Goal: Transaction & Acquisition: Purchase product/service

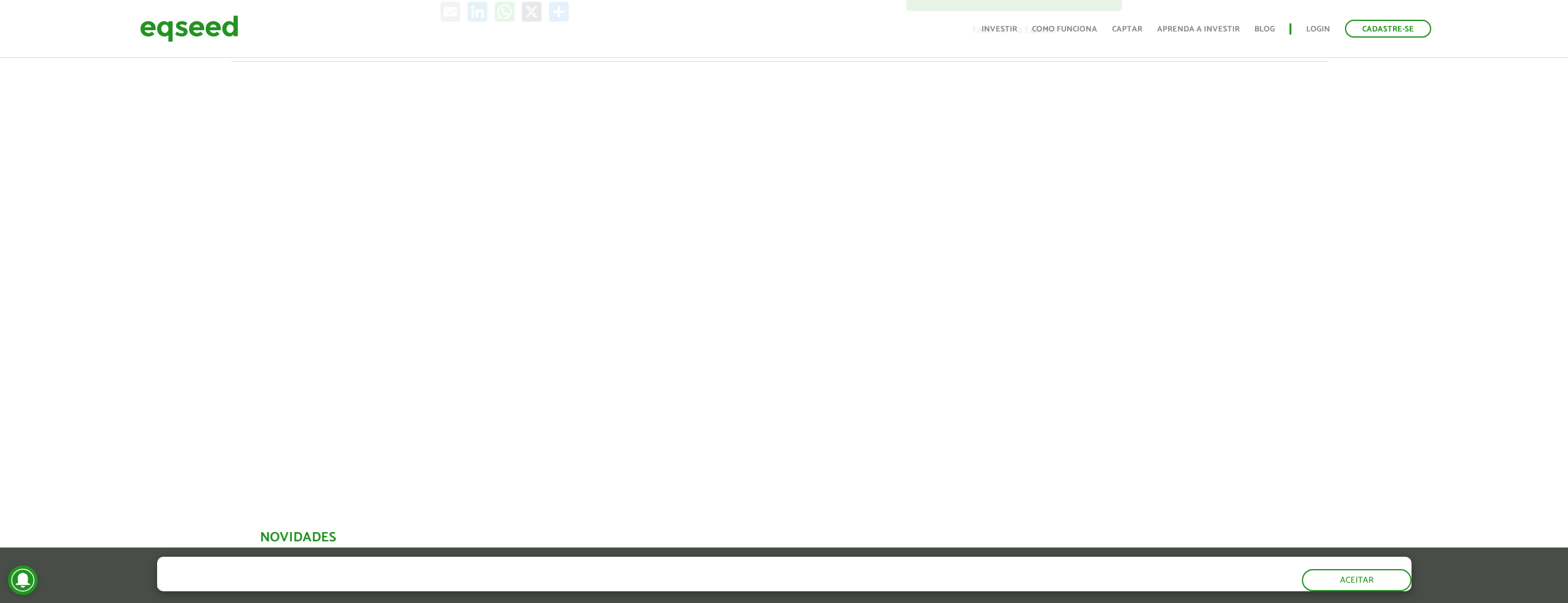
scroll to position [384, 4]
click at [1240, 346] on div at bounding box center [780, 271] width 1568 height 420
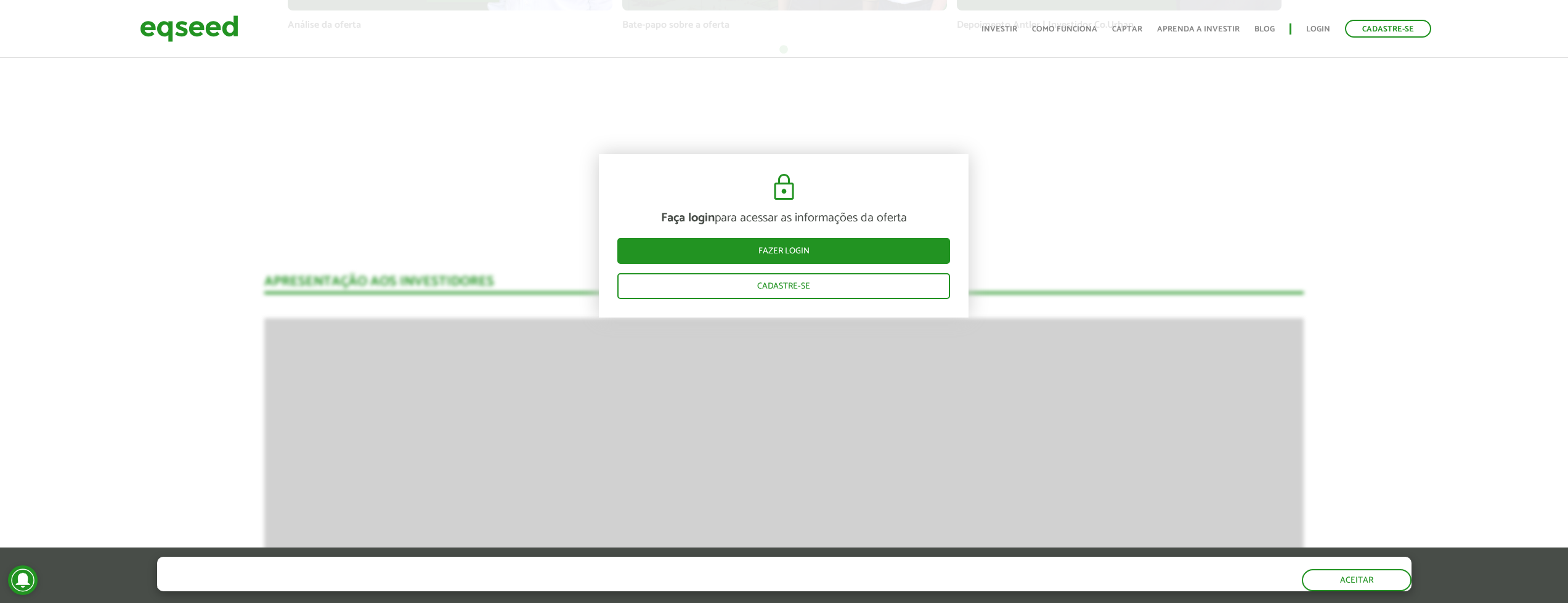
scroll to position [1145, 0]
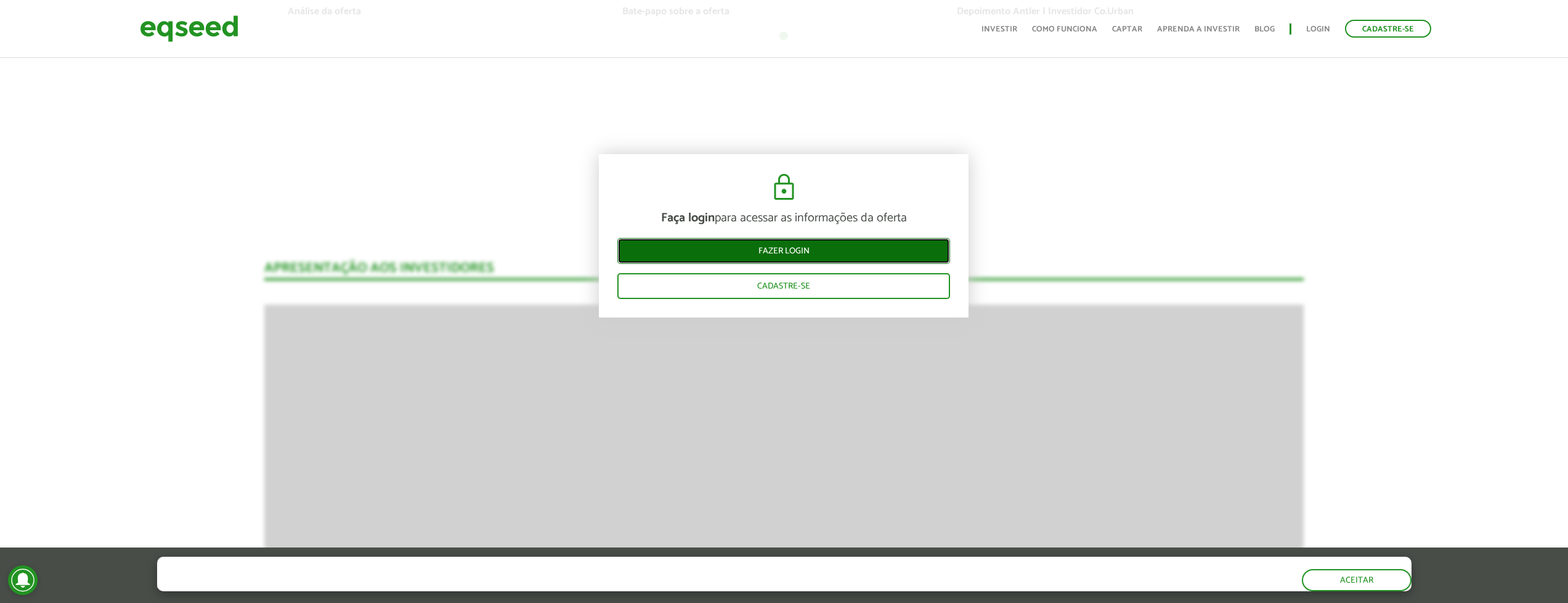
click at [869, 246] on link "Fazer login" at bounding box center [783, 251] width 333 height 26
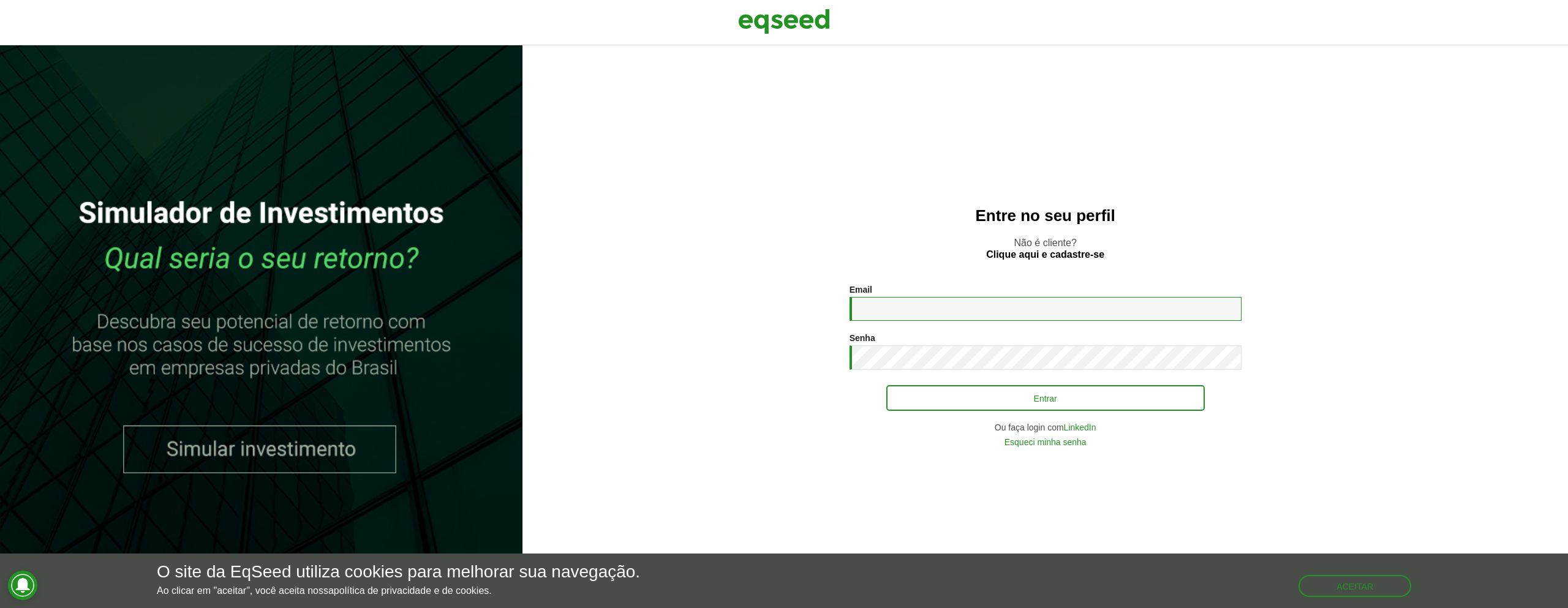
type input "**********"
click at [982, 392] on button "Entrar" at bounding box center [1045, 398] width 318 height 23
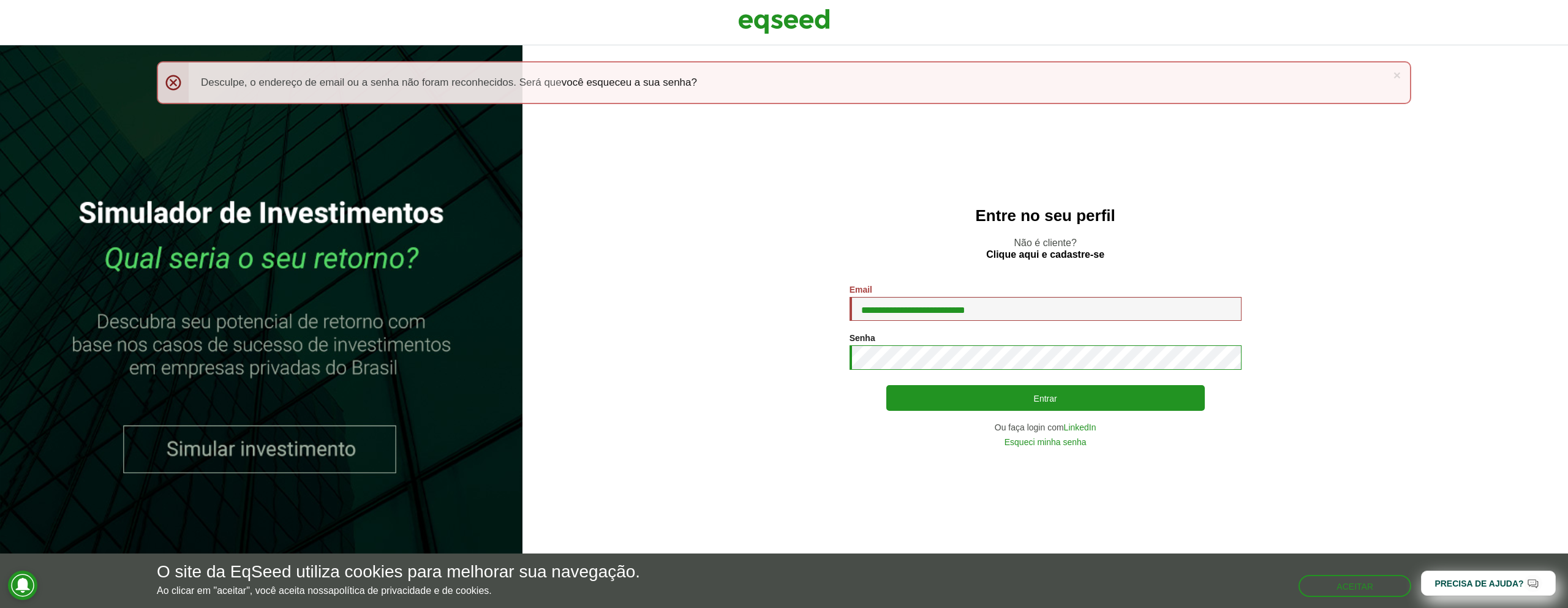
click at [774, 354] on section "**********" at bounding box center [1045, 365] width 996 height 161
click at [803, 443] on section "**********" at bounding box center [1045, 365] width 996 height 161
click at [1040, 443] on link "Esqueci minha senha" at bounding box center [1045, 442] width 82 height 9
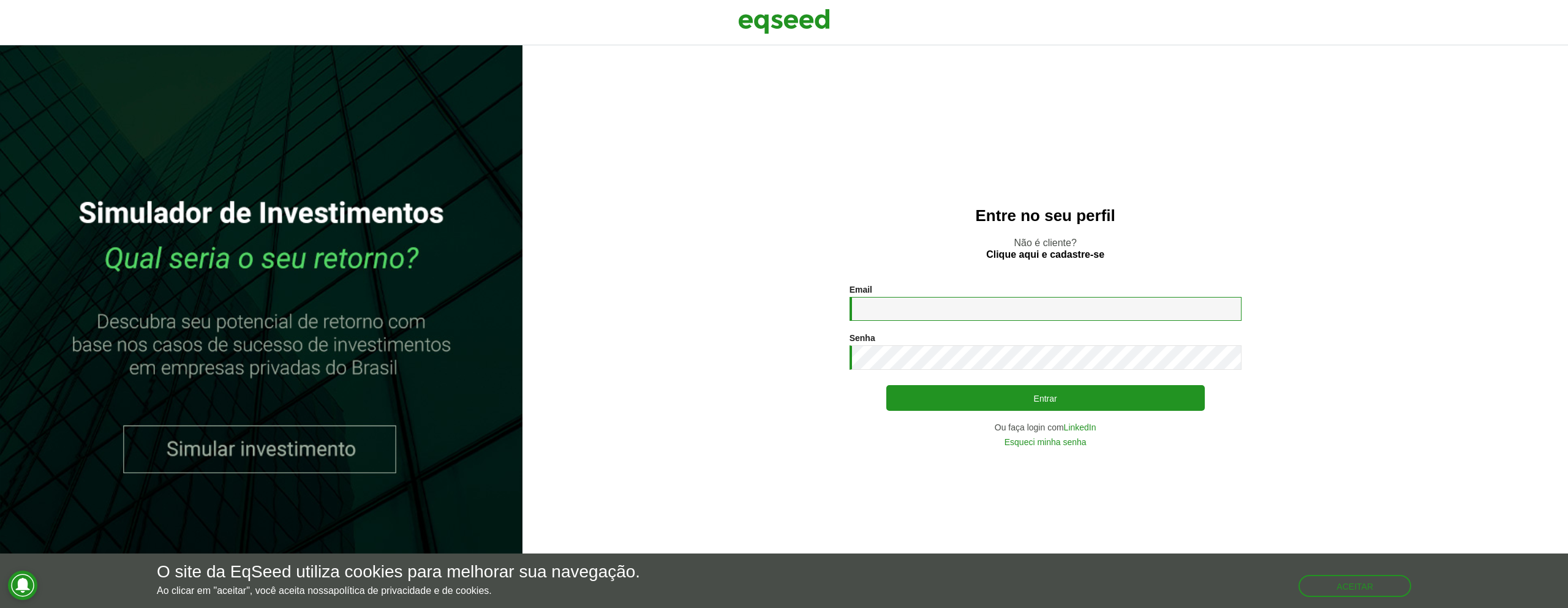
type input "**********"
click at [1076, 429] on link "LinkedIn" at bounding box center [1080, 427] width 33 height 9
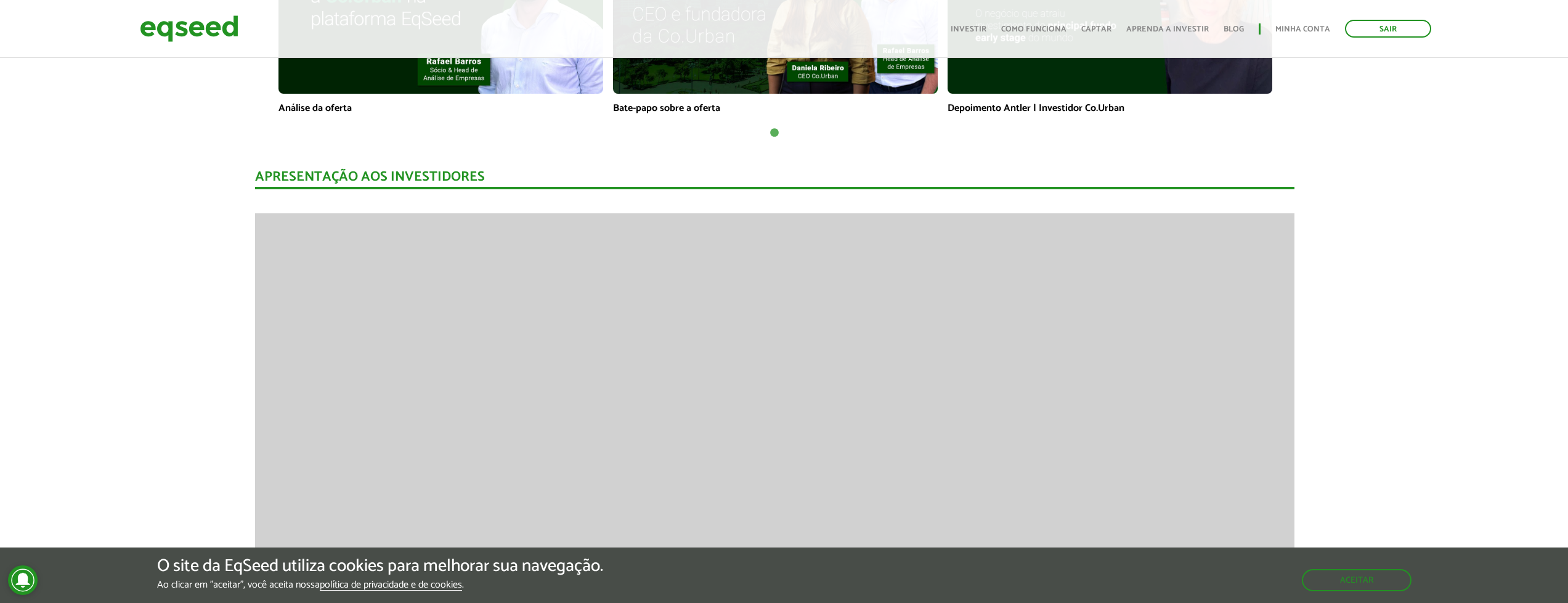
scroll to position [0, 9]
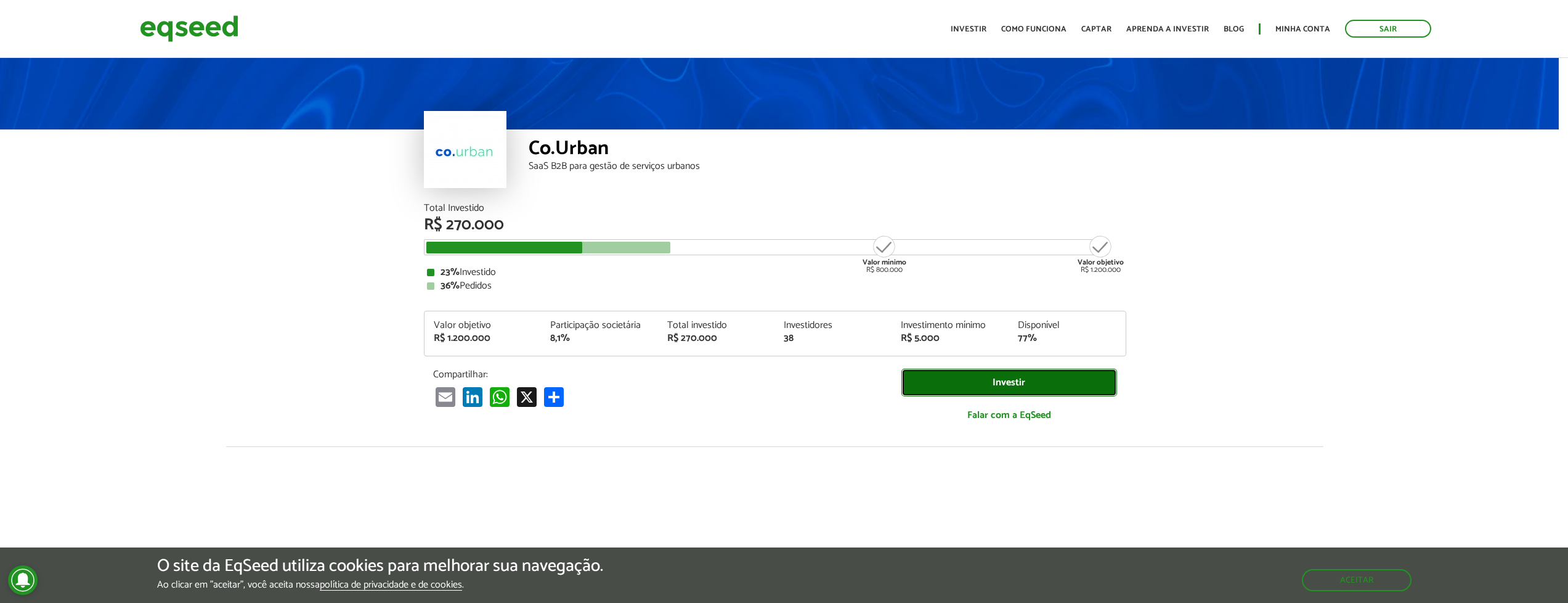
click at [986, 376] on link "Investir" at bounding box center [1010, 382] width 216 height 28
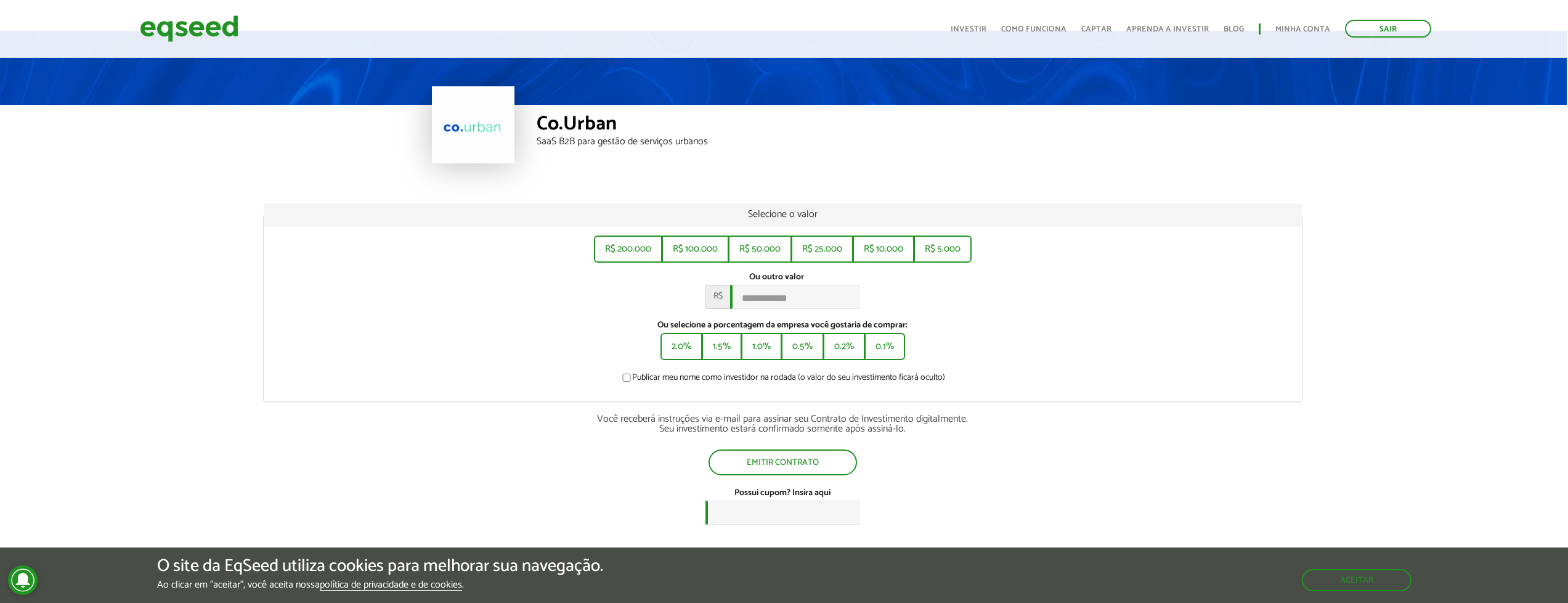
scroll to position [29, 4]
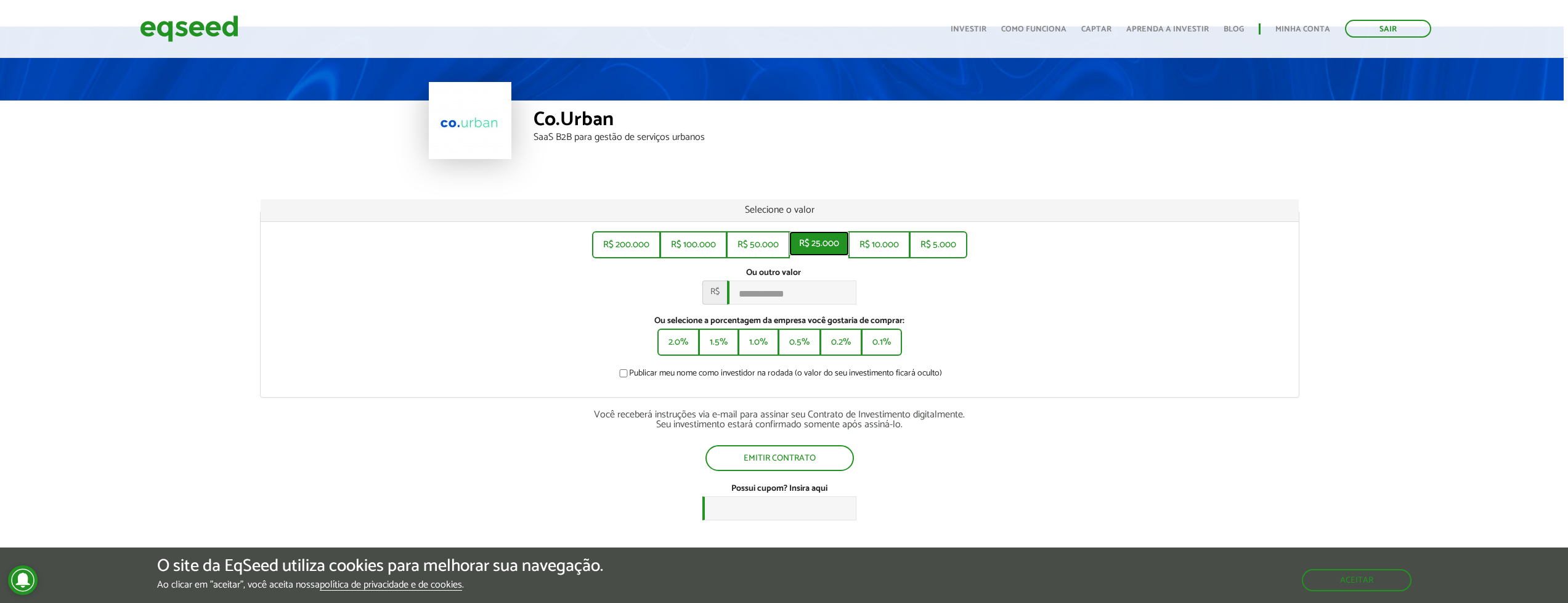
click at [822, 247] on button "R$ 25.000" at bounding box center [819, 244] width 60 height 25
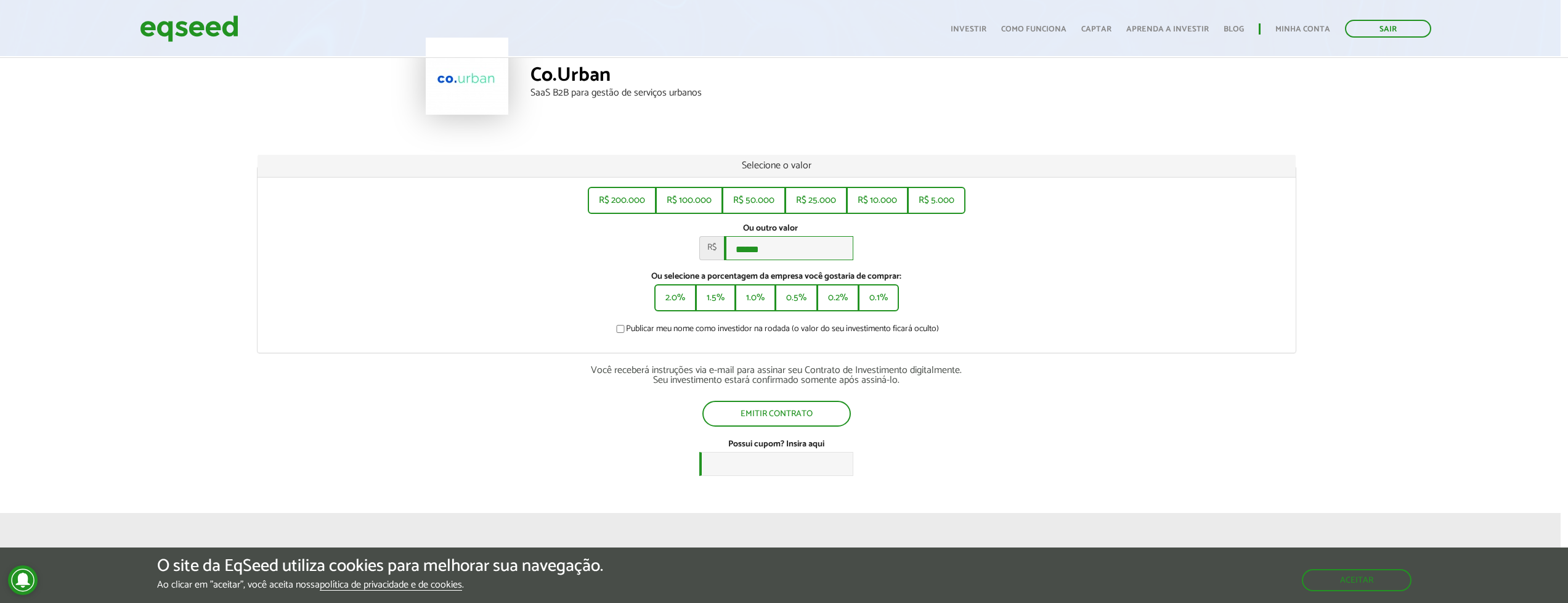
scroll to position [73, 9]
click at [872, 302] on button "0.1%" at bounding box center [877, 296] width 38 height 25
click at [838, 307] on button "0.2%" at bounding box center [836, 296] width 39 height 25
click at [739, 305] on button "1.0%" at bounding box center [754, 296] width 38 height 25
click at [673, 306] on button "2.0%" at bounding box center [673, 296] width 39 height 25
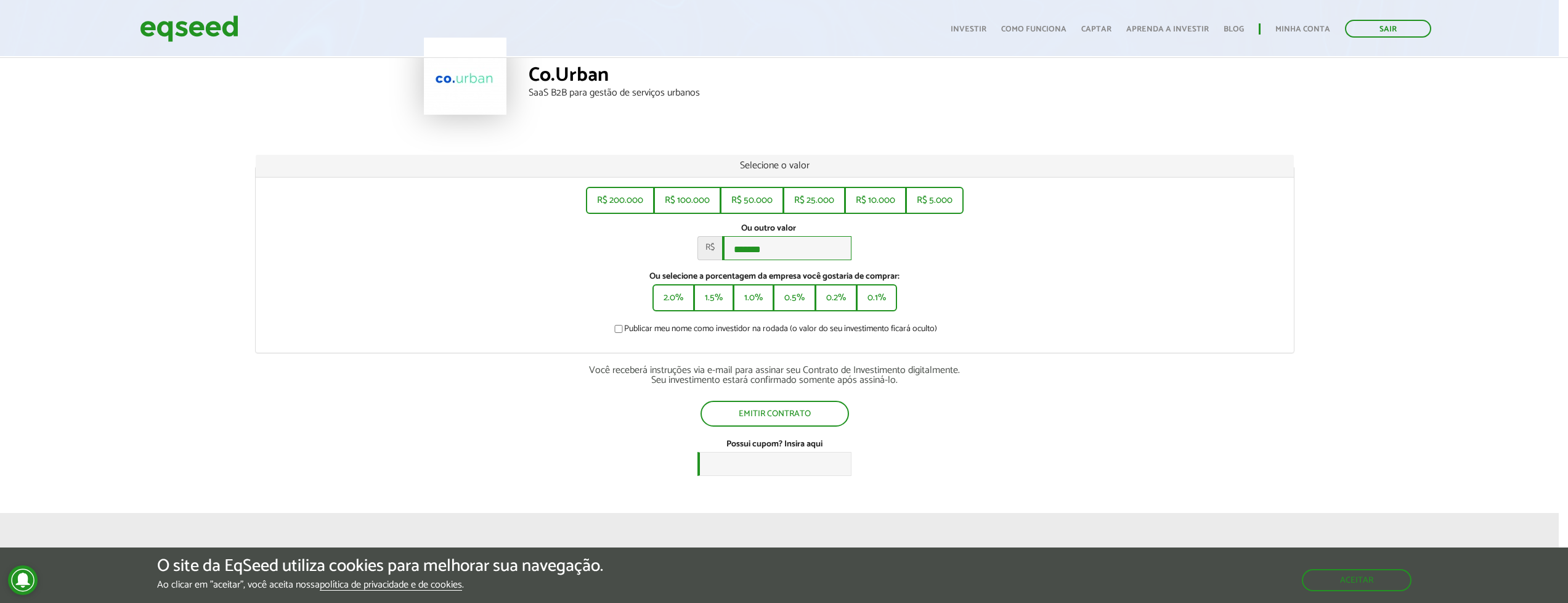
scroll to position [0, 9]
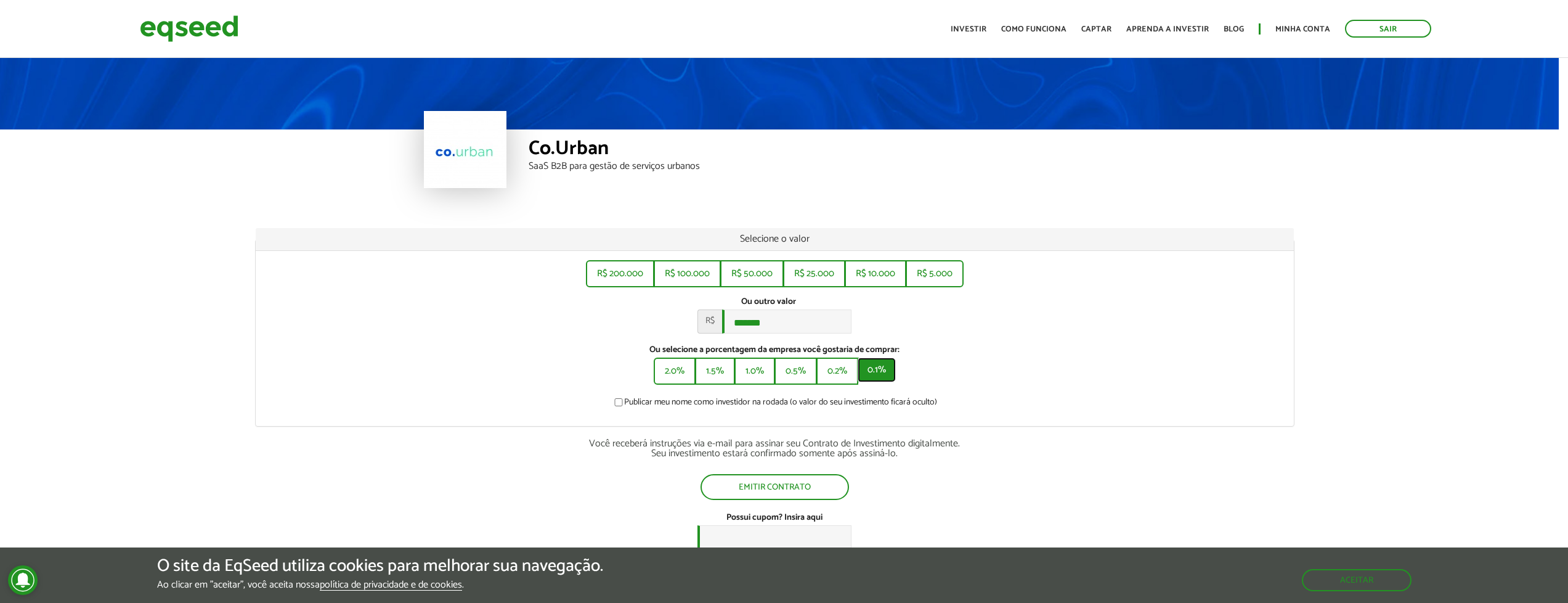
click at [890, 382] on button "0.1%" at bounding box center [877, 370] width 38 height 25
type input "******"
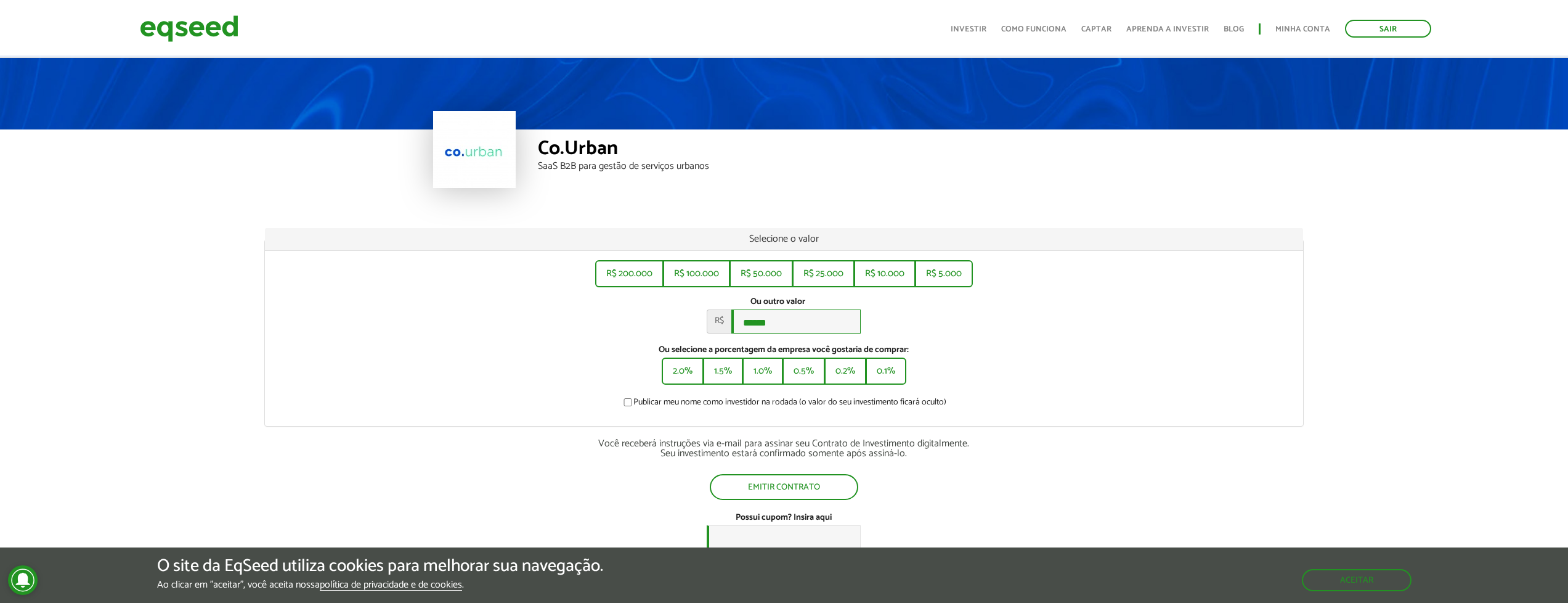
scroll to position [3, 0]
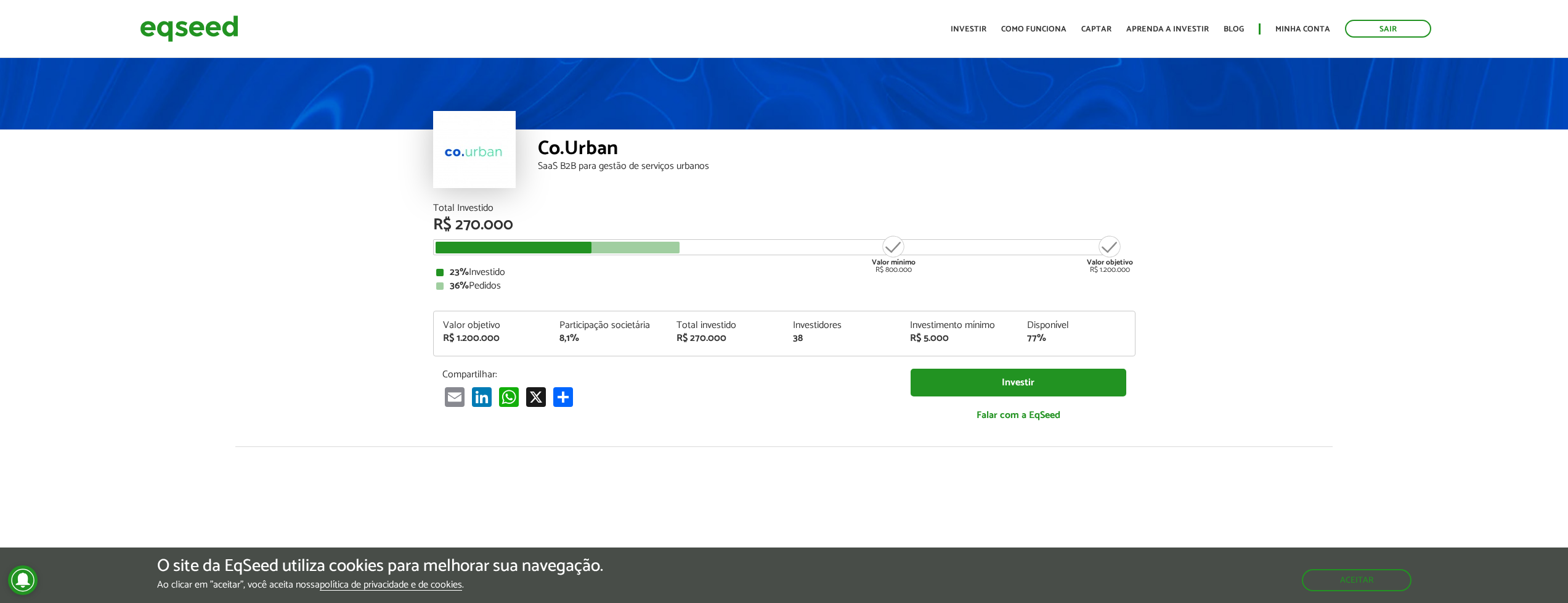
scroll to position [0, 9]
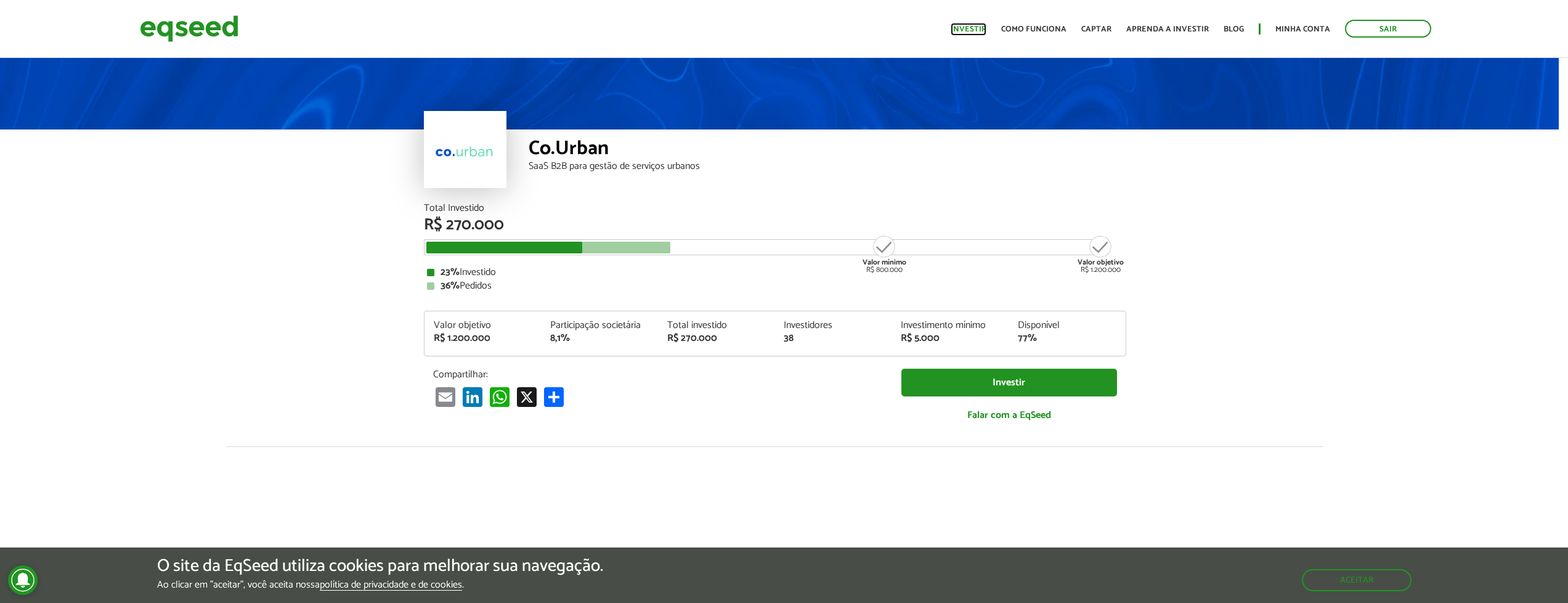
click at [971, 30] on link "Investir" at bounding box center [969, 29] width 36 height 8
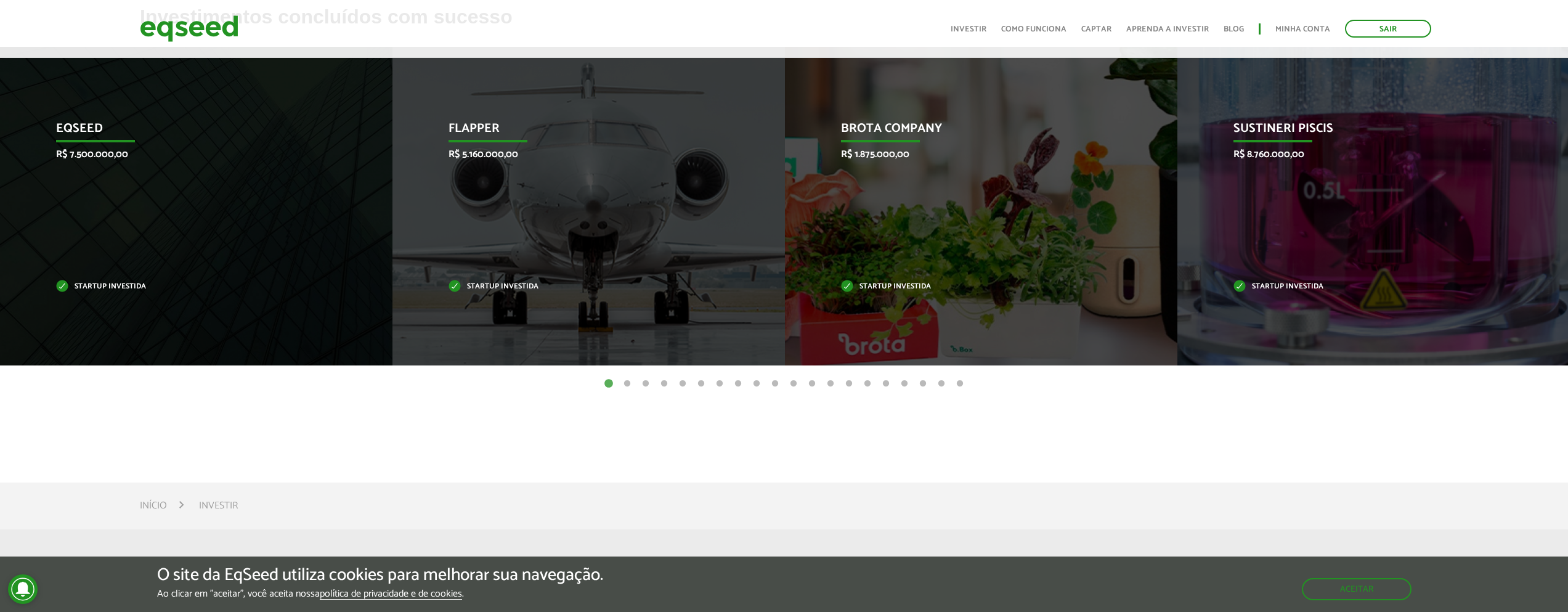
scroll to position [546, 0]
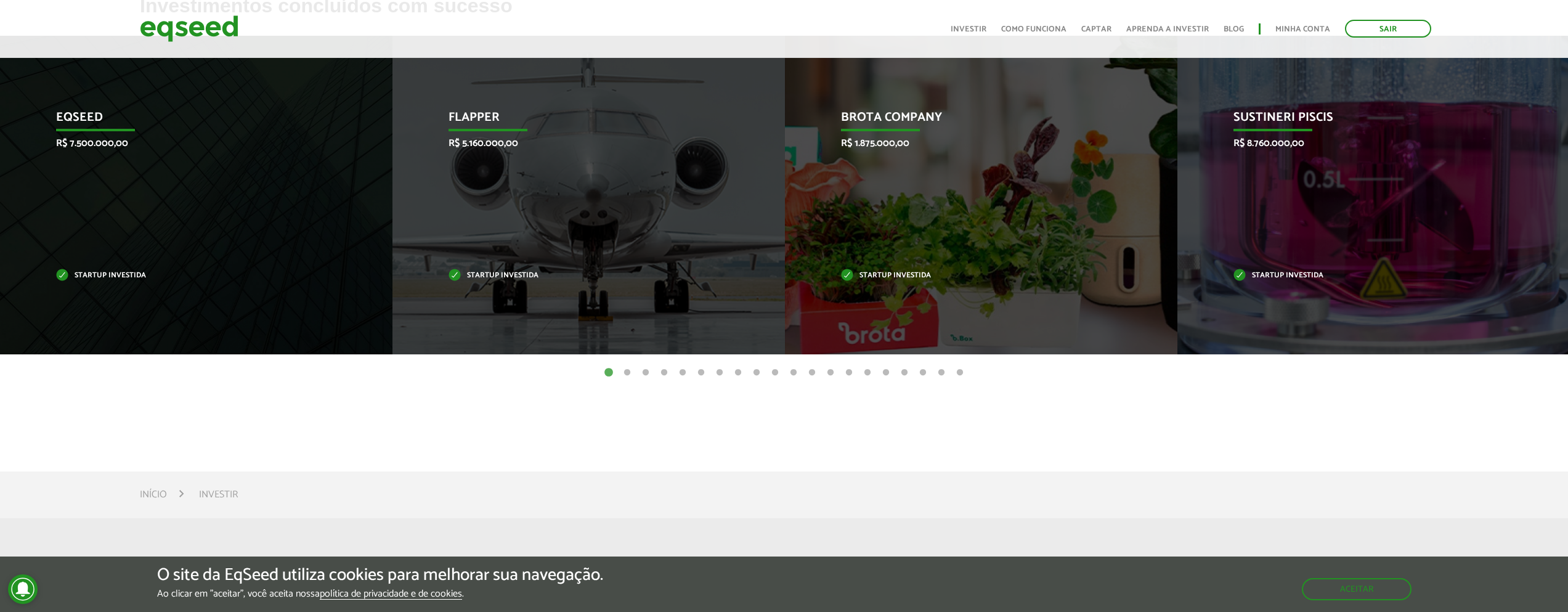
click at [627, 371] on button "2" at bounding box center [627, 373] width 12 height 12
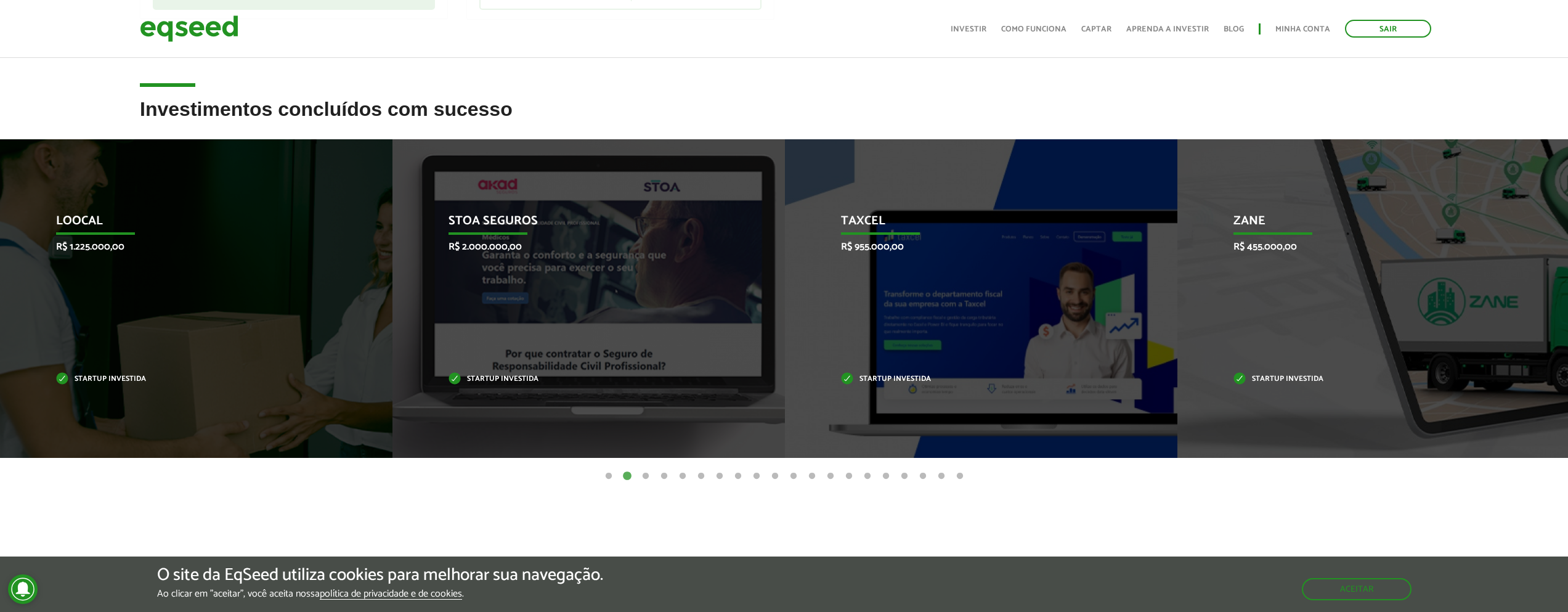
scroll to position [443, 0]
click at [643, 477] on button "3" at bounding box center [646, 476] width 12 height 12
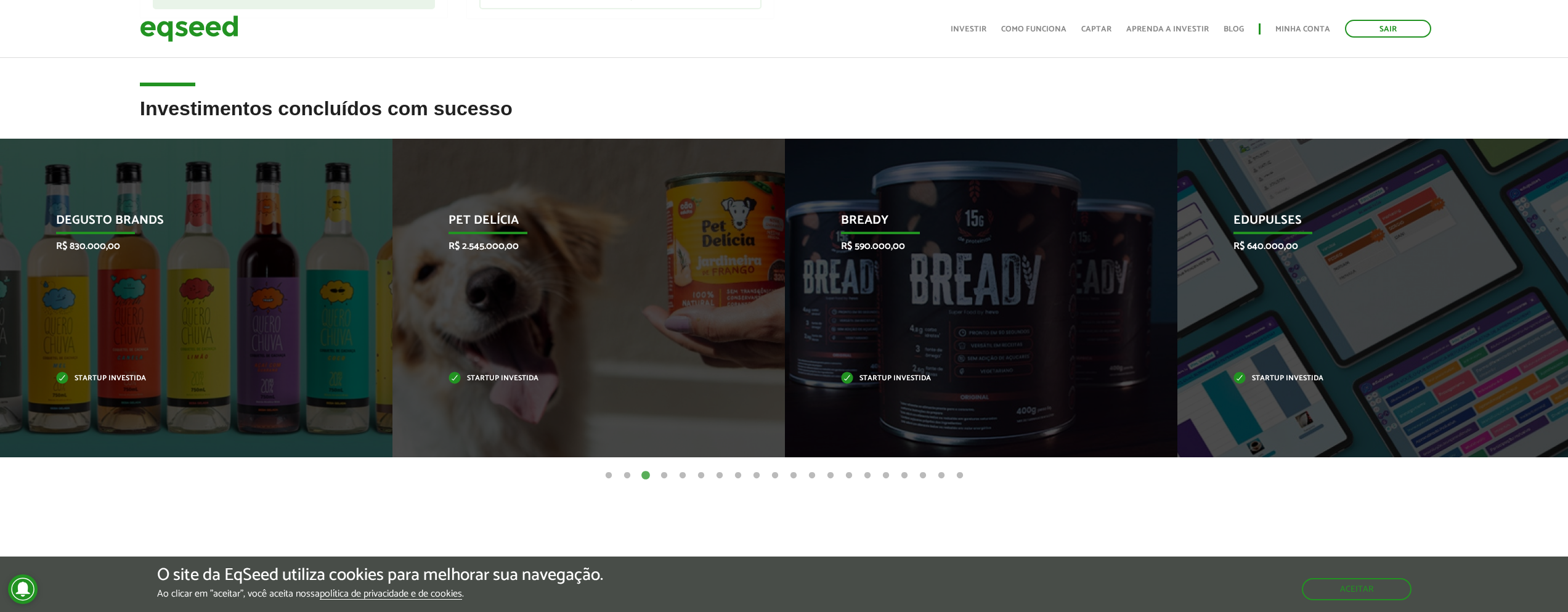
click at [663, 476] on button "4" at bounding box center [664, 476] width 12 height 12
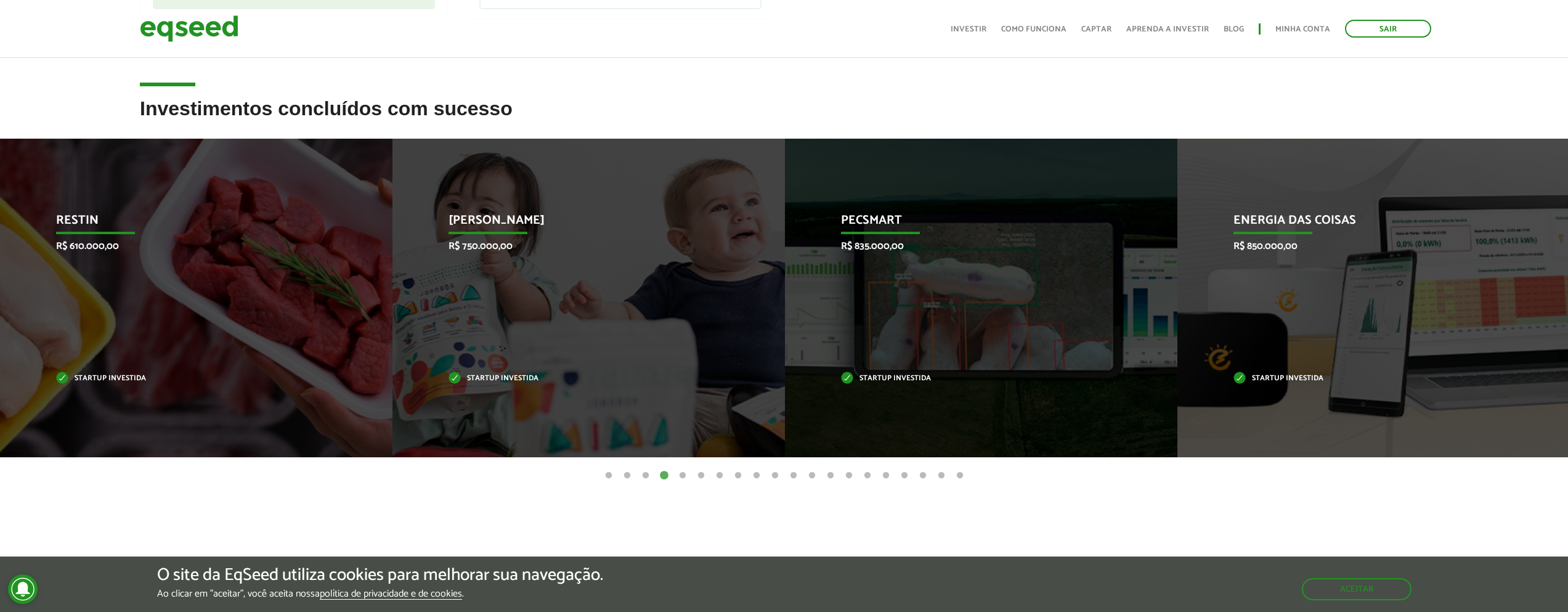
click at [681, 479] on button "5" at bounding box center [683, 476] width 12 height 12
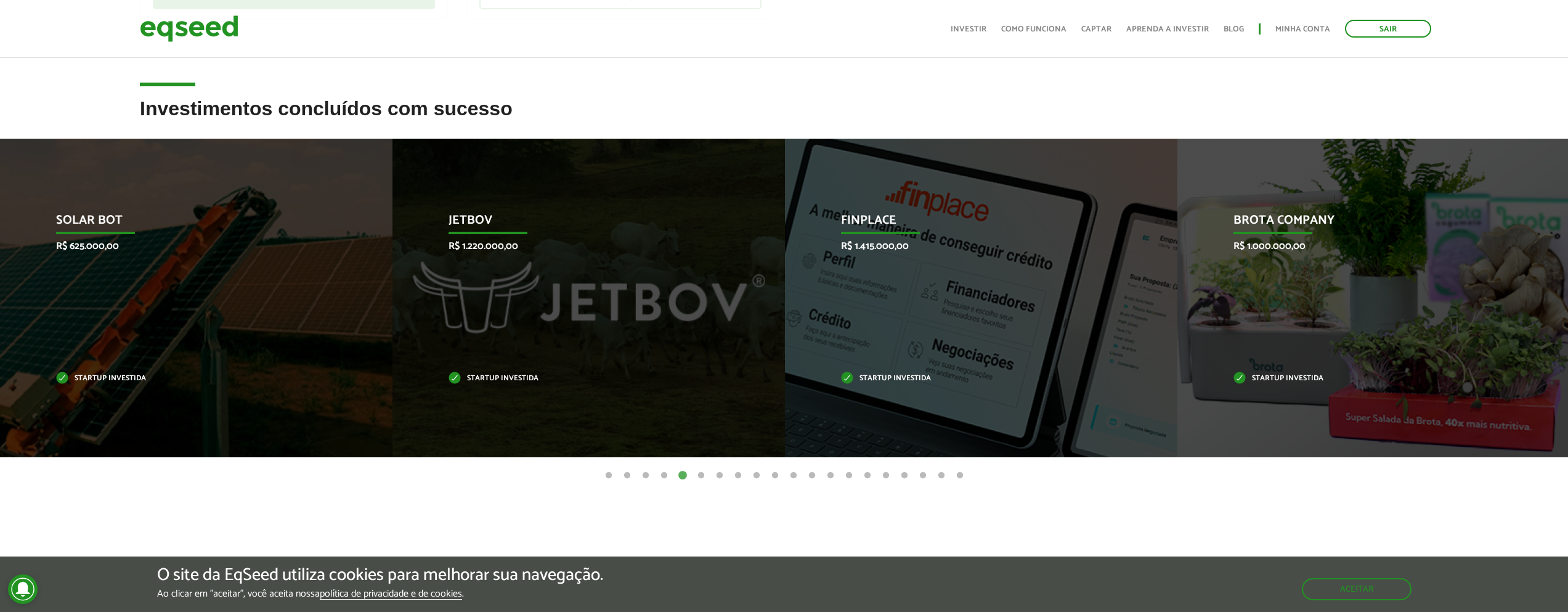
click at [701, 474] on button "6" at bounding box center [701, 476] width 12 height 12
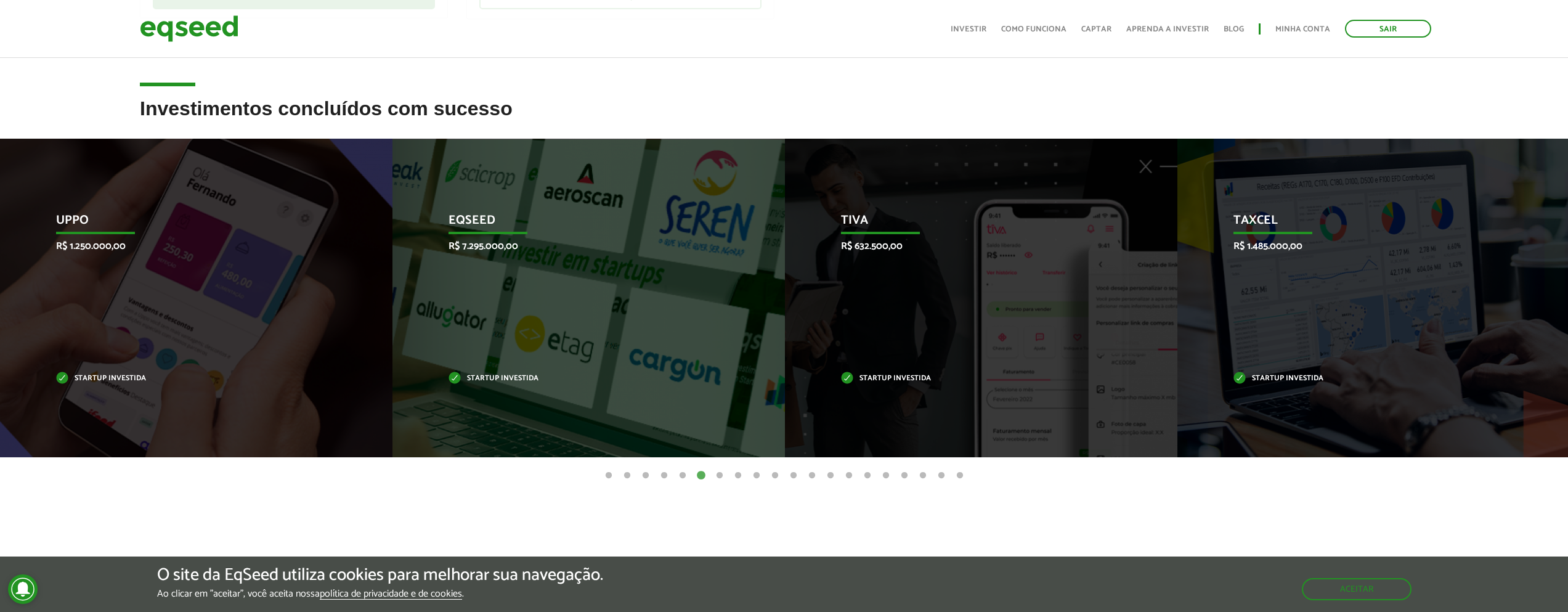
click at [719, 476] on button "7" at bounding box center [720, 476] width 12 height 12
